Goal: Navigation & Orientation: Find specific page/section

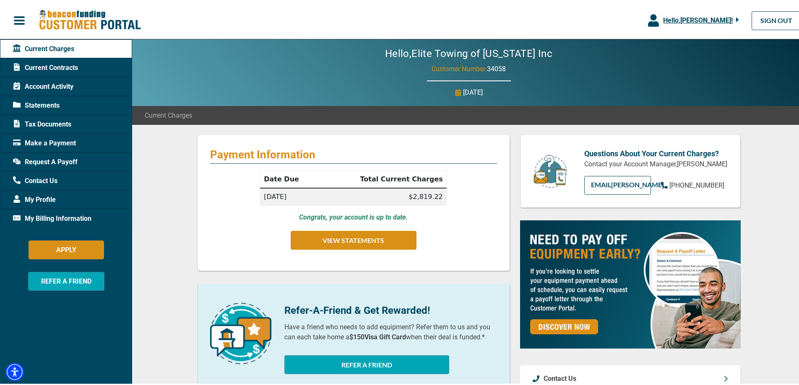
click at [614, 13] on div "Hello, [PERSON_NAME] ! [PERSON_NAME] Elite Towing of [US_STATE] Inc Manage Prof…" at bounding box center [402, 18] width 805 height 31
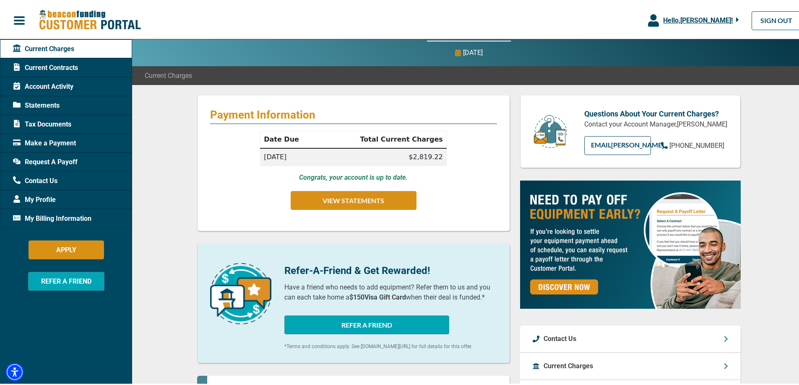
scroll to position [210, 0]
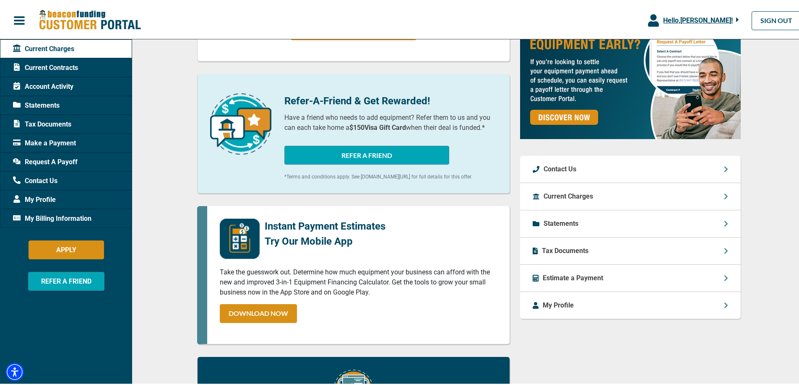
click at [59, 66] on span "Current Contracts" at bounding box center [45, 66] width 65 height 10
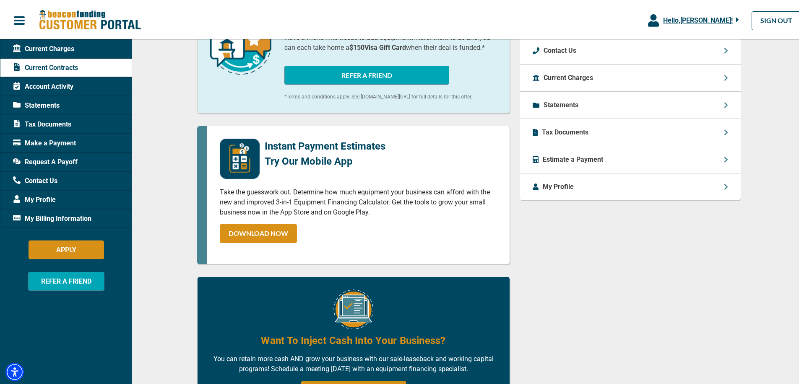
scroll to position [357, 0]
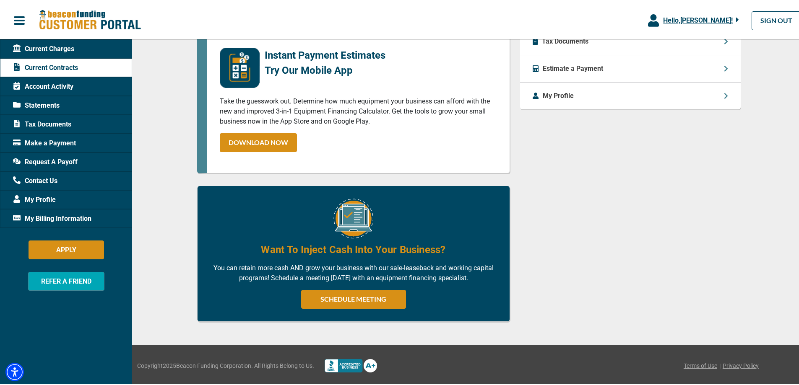
click at [44, 177] on span "Contact Us" at bounding box center [35, 179] width 44 height 10
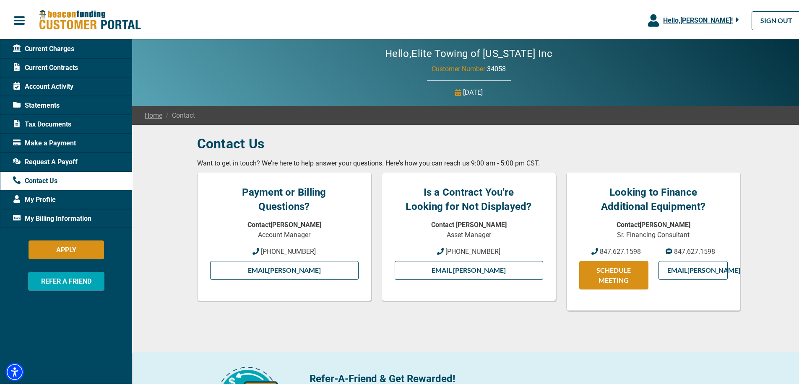
click at [59, 78] on div "Account Activity" at bounding box center [66, 84] width 132 height 19
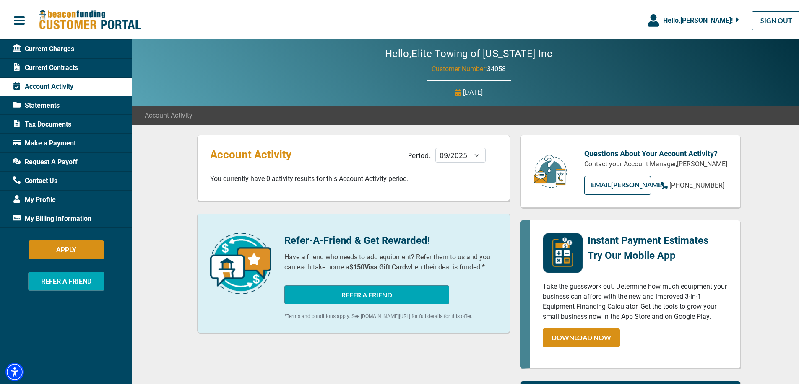
click at [63, 44] on span "Current Charges" at bounding box center [43, 47] width 61 height 10
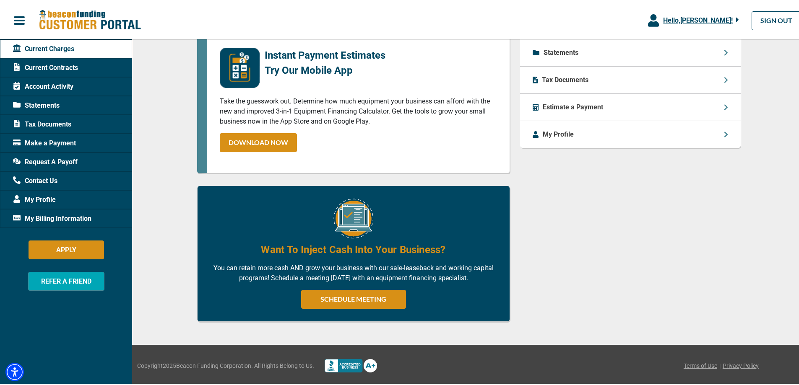
scroll to position [388, 0]
click at [642, 120] on div "My Profile" at bounding box center [630, 133] width 221 height 27
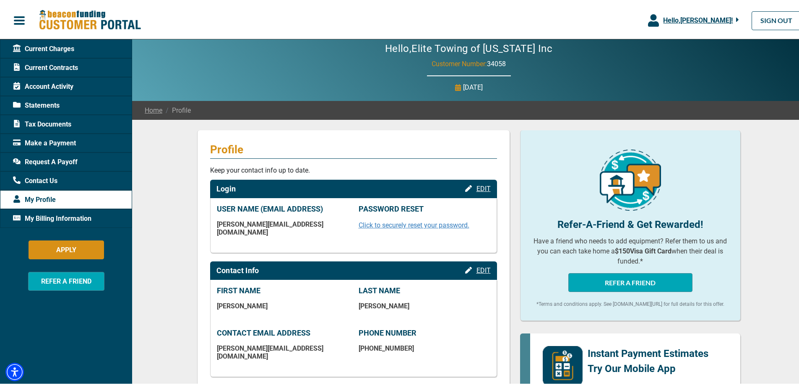
scroll to position [4, 0]
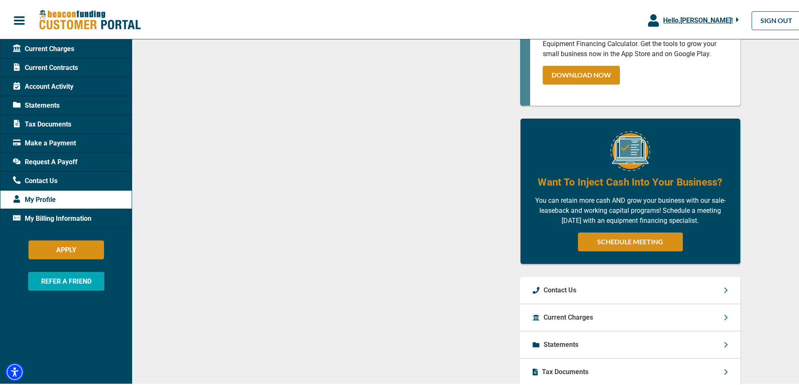
click at [631, 299] on div "Contact Us" at bounding box center [630, 289] width 221 height 27
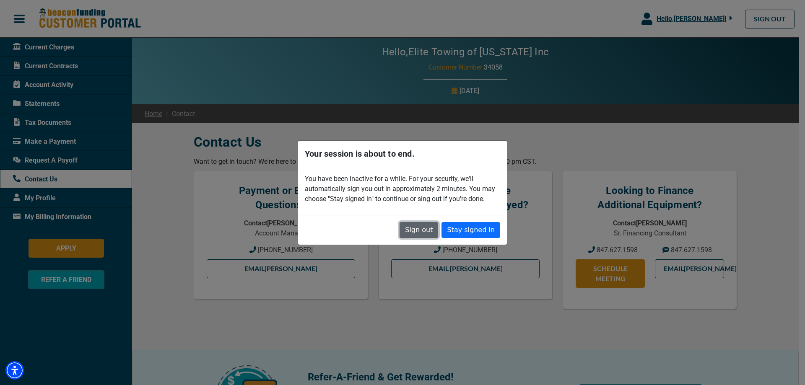
drag, startPoint x: 428, startPoint y: 229, endPoint x: 474, endPoint y: 213, distance: 48.3
click at [428, 229] on button "Sign out" at bounding box center [419, 230] width 39 height 16
